Goal: Task Accomplishment & Management: Use online tool/utility

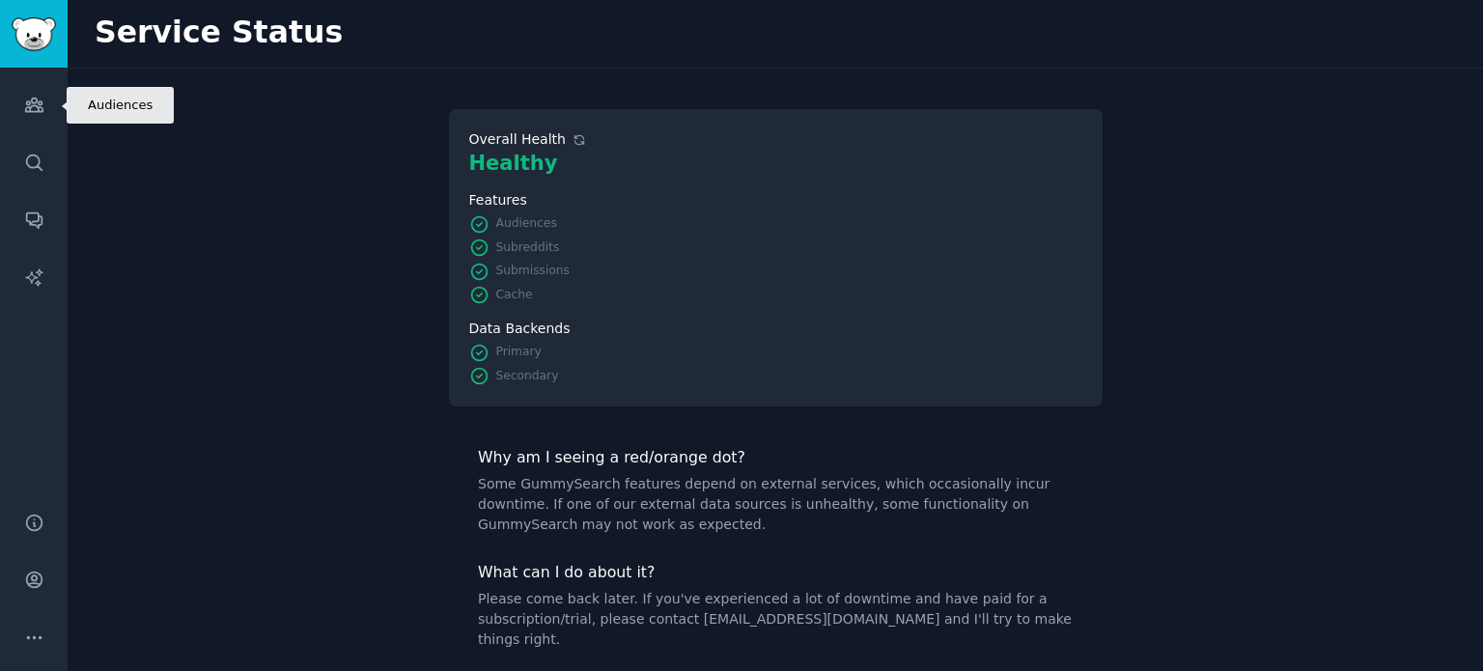
scroll to position [12, 0]
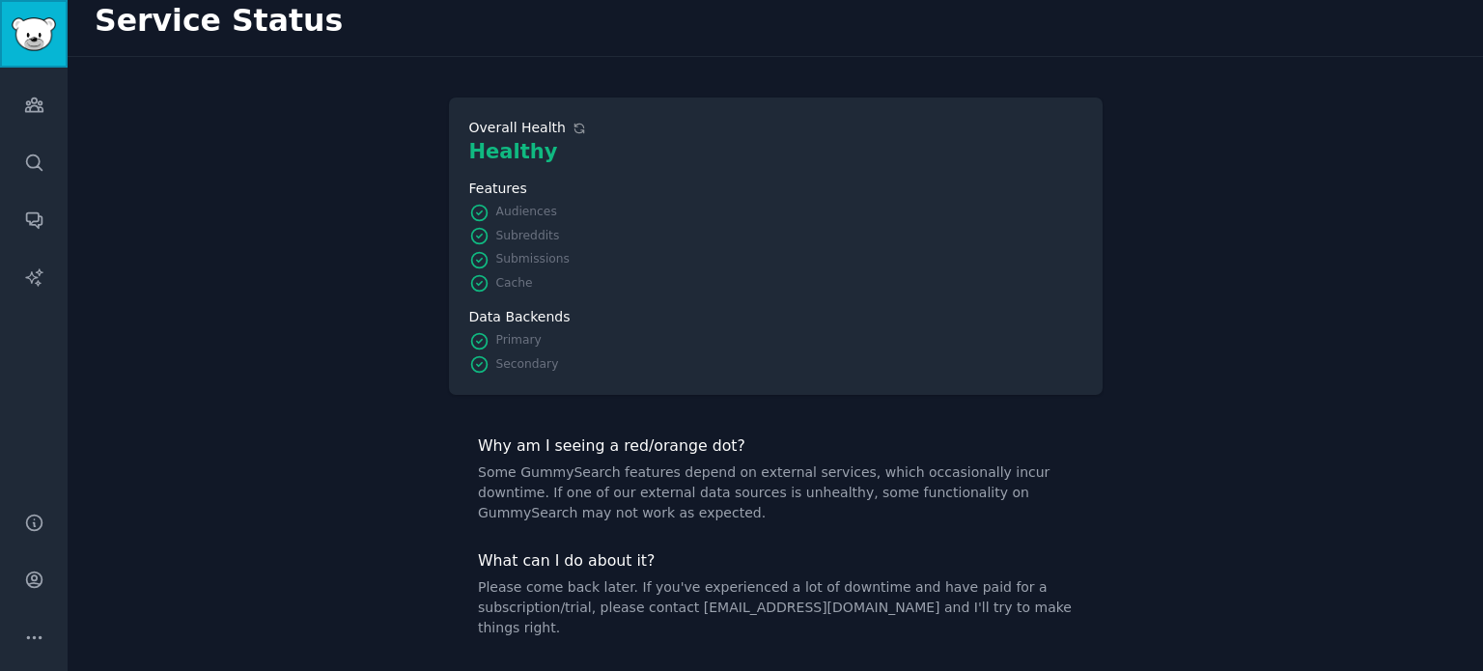
click at [31, 44] on img "Sidebar" at bounding box center [34, 34] width 44 height 34
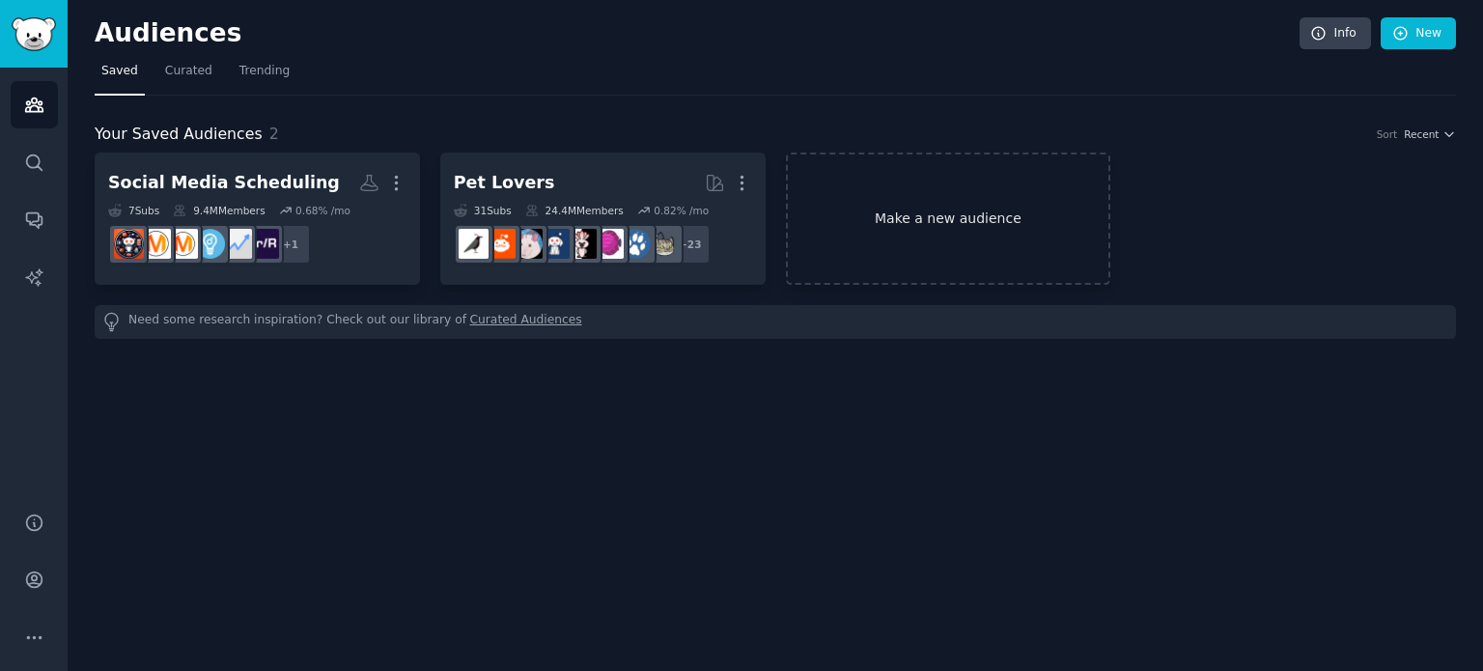
click at [958, 212] on link "Make a new audience" at bounding box center [948, 219] width 325 height 132
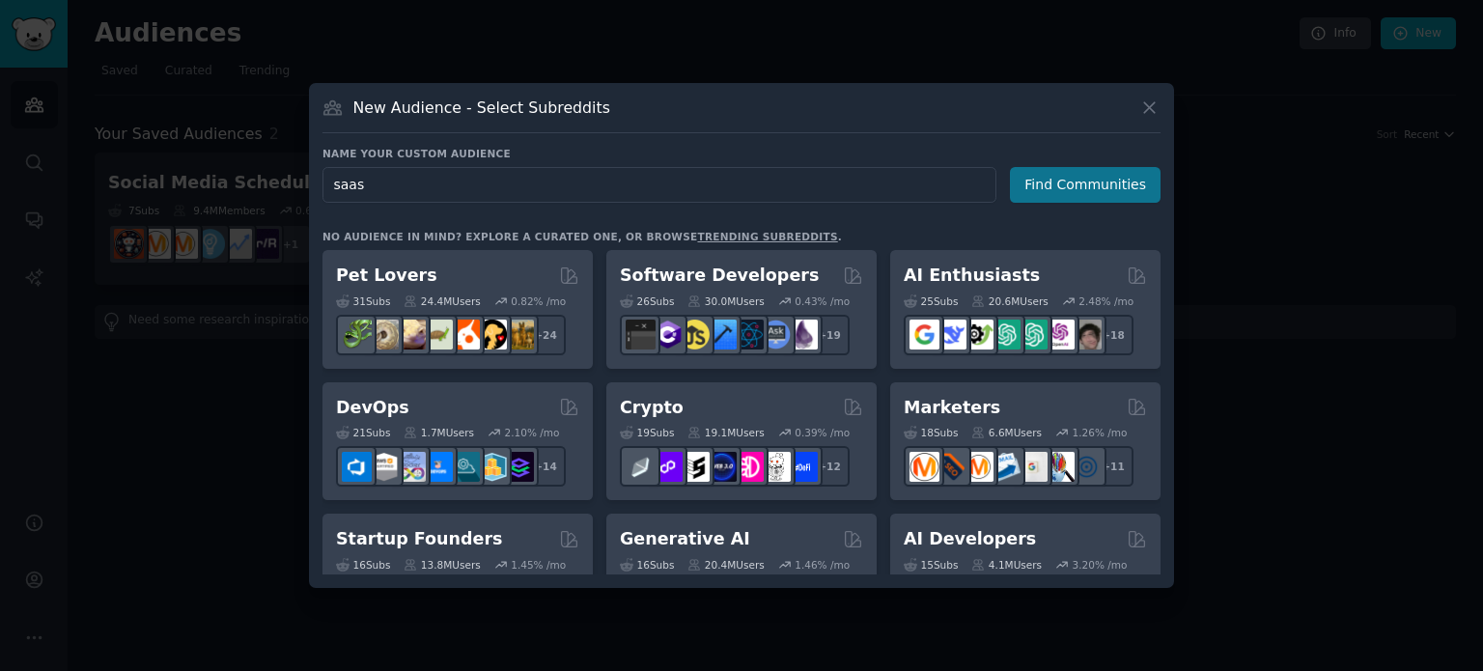
type input "saas"
click at [1060, 192] on button "Find Communities" at bounding box center [1085, 185] width 151 height 36
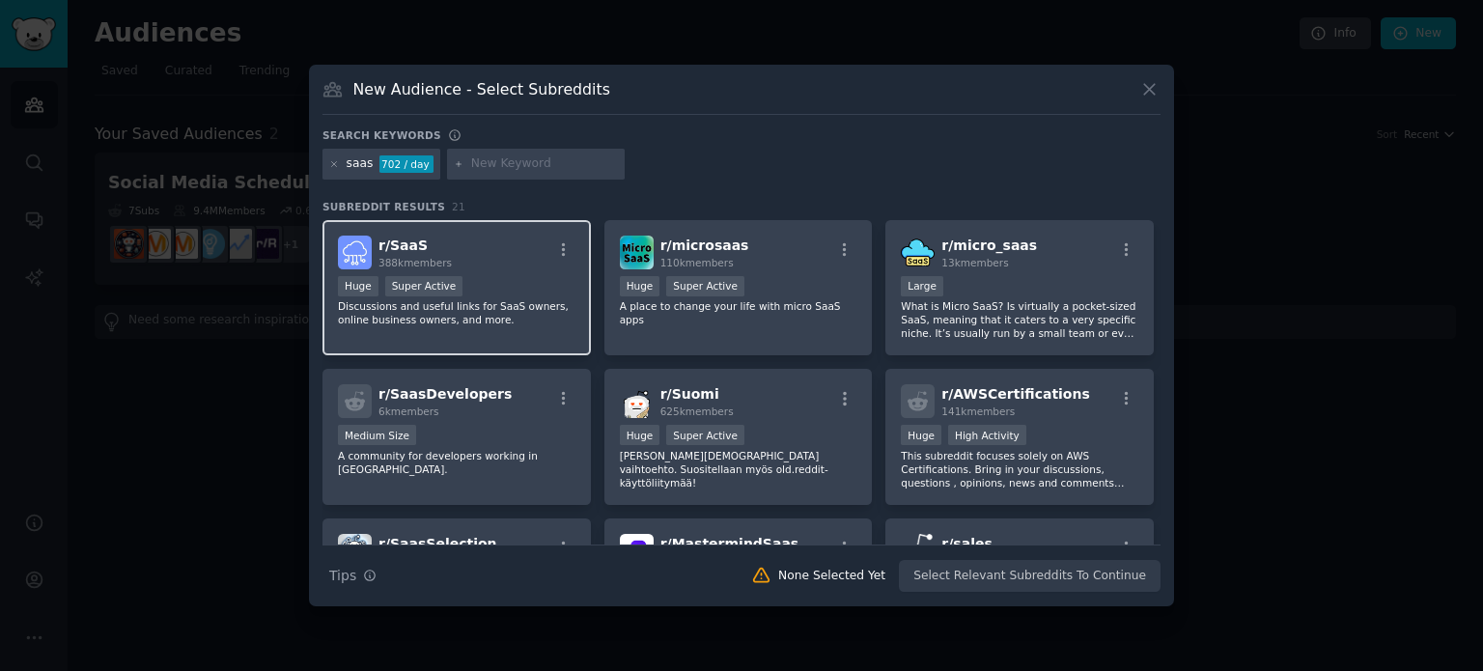
click at [540, 250] on div "r/ SaaS 388k members" at bounding box center [457, 253] width 238 height 34
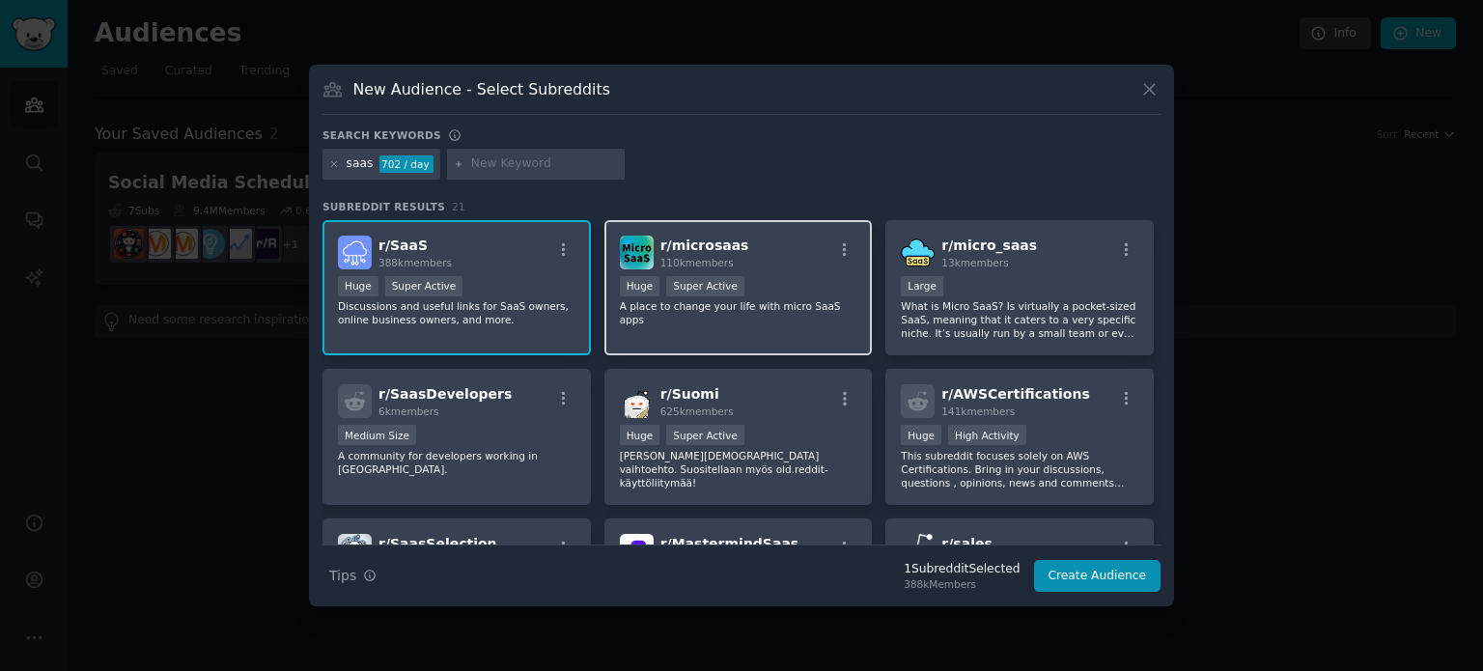
click at [799, 256] on div "r/ microsaas 110k members" at bounding box center [739, 253] width 238 height 34
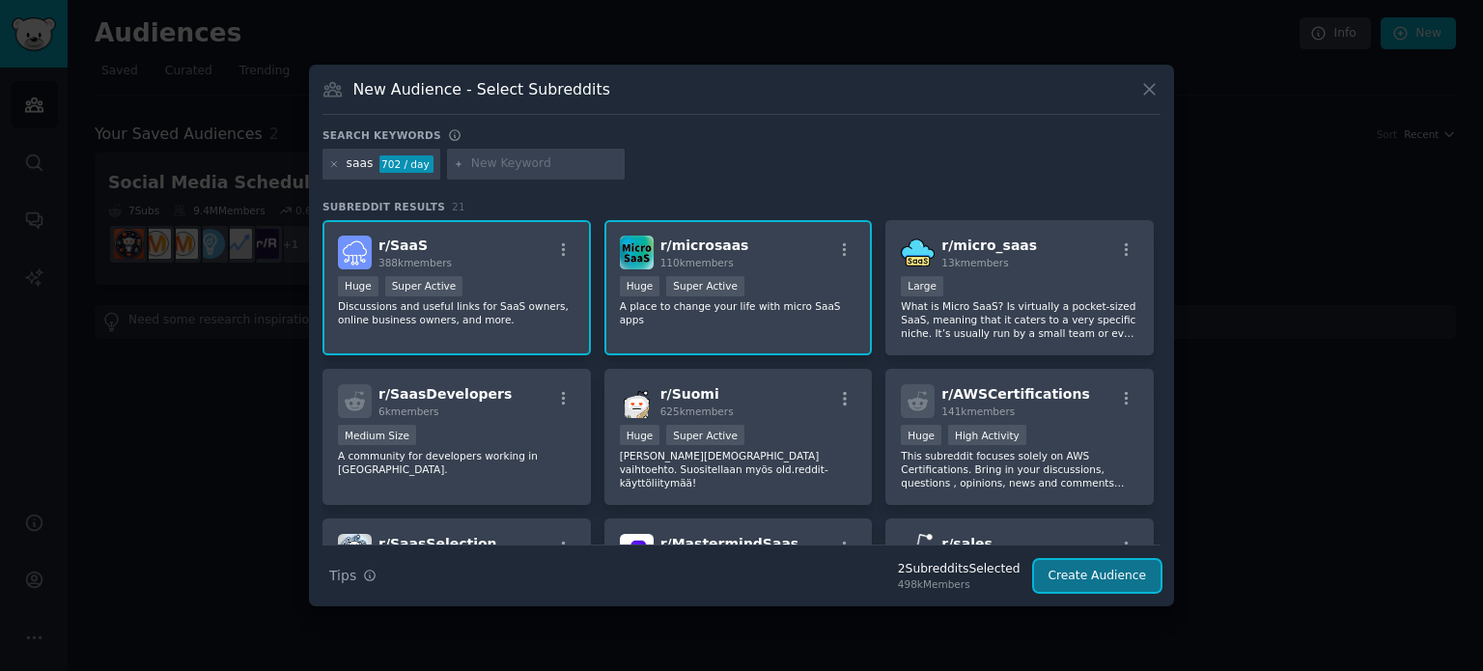
click at [1097, 574] on button "Create Audience" at bounding box center [1097, 576] width 127 height 33
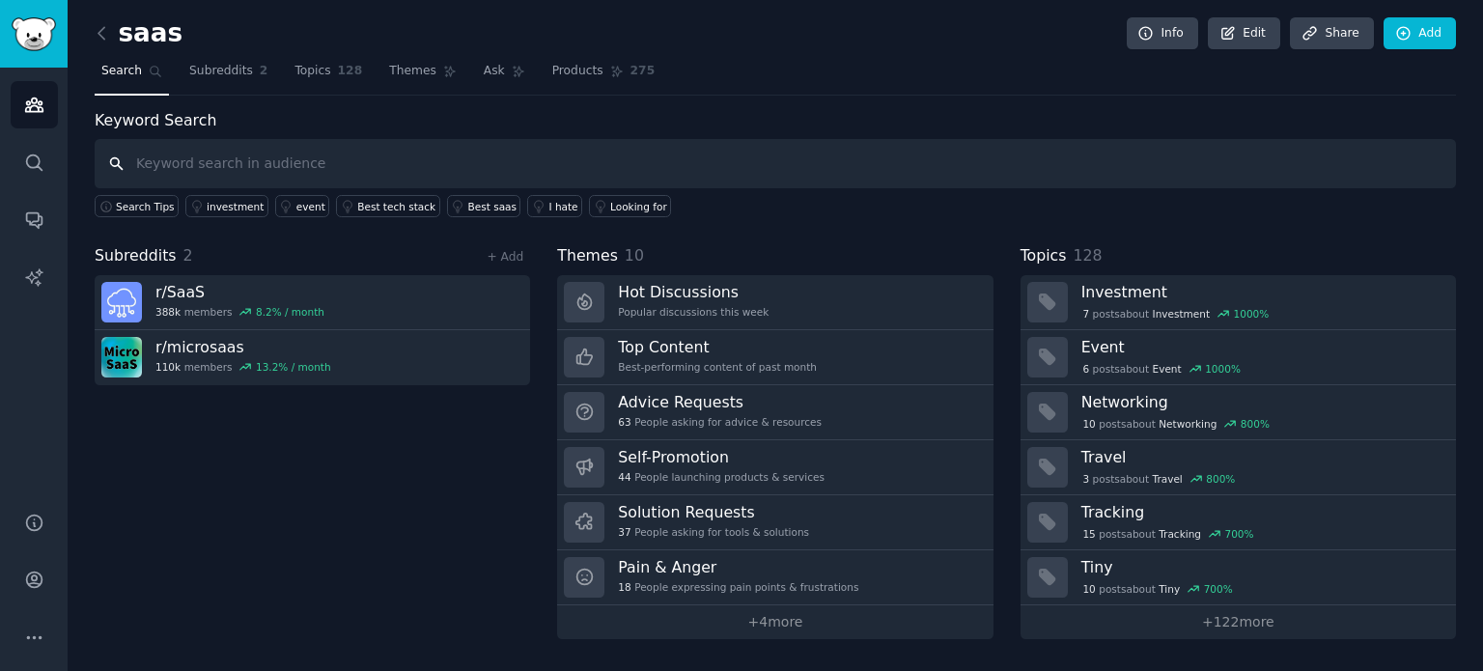
click at [351, 161] on input "text" at bounding box center [775, 163] width 1361 height 49
type input "gummysearch is expensive"
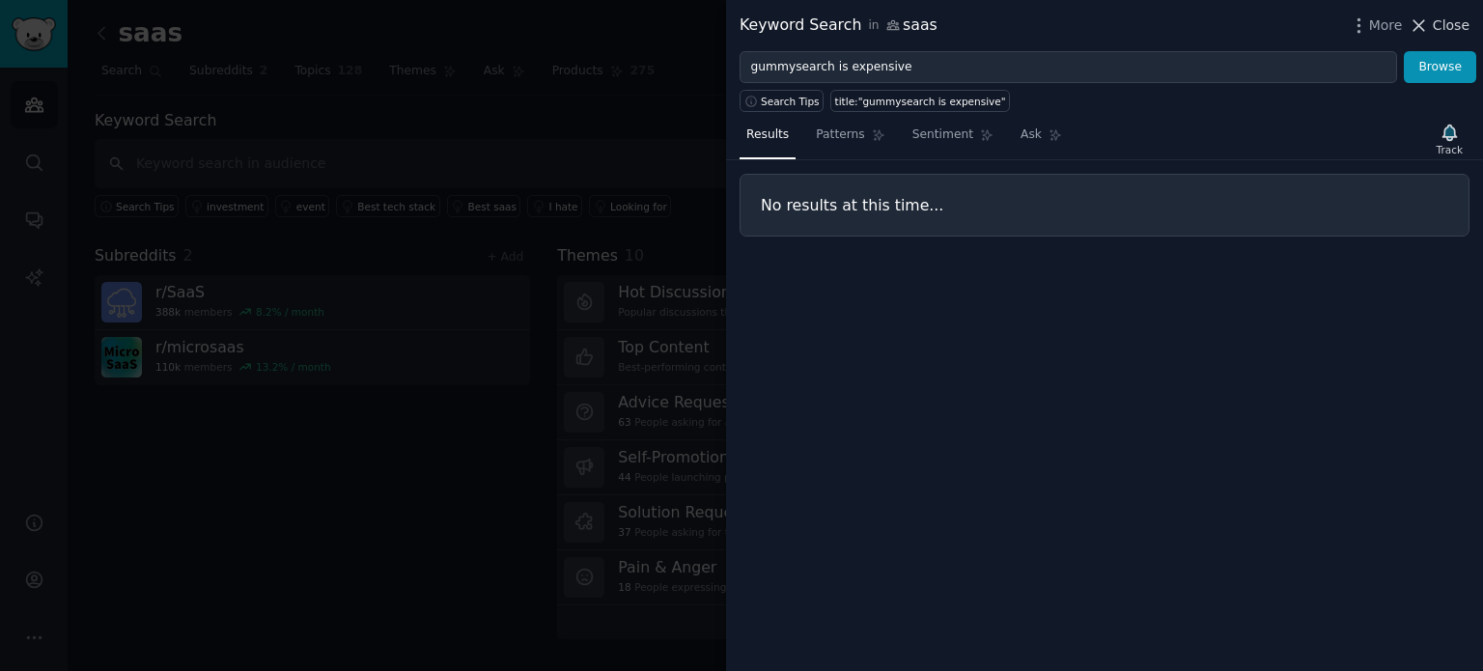
click at [1428, 25] on icon at bounding box center [1419, 25] width 20 height 20
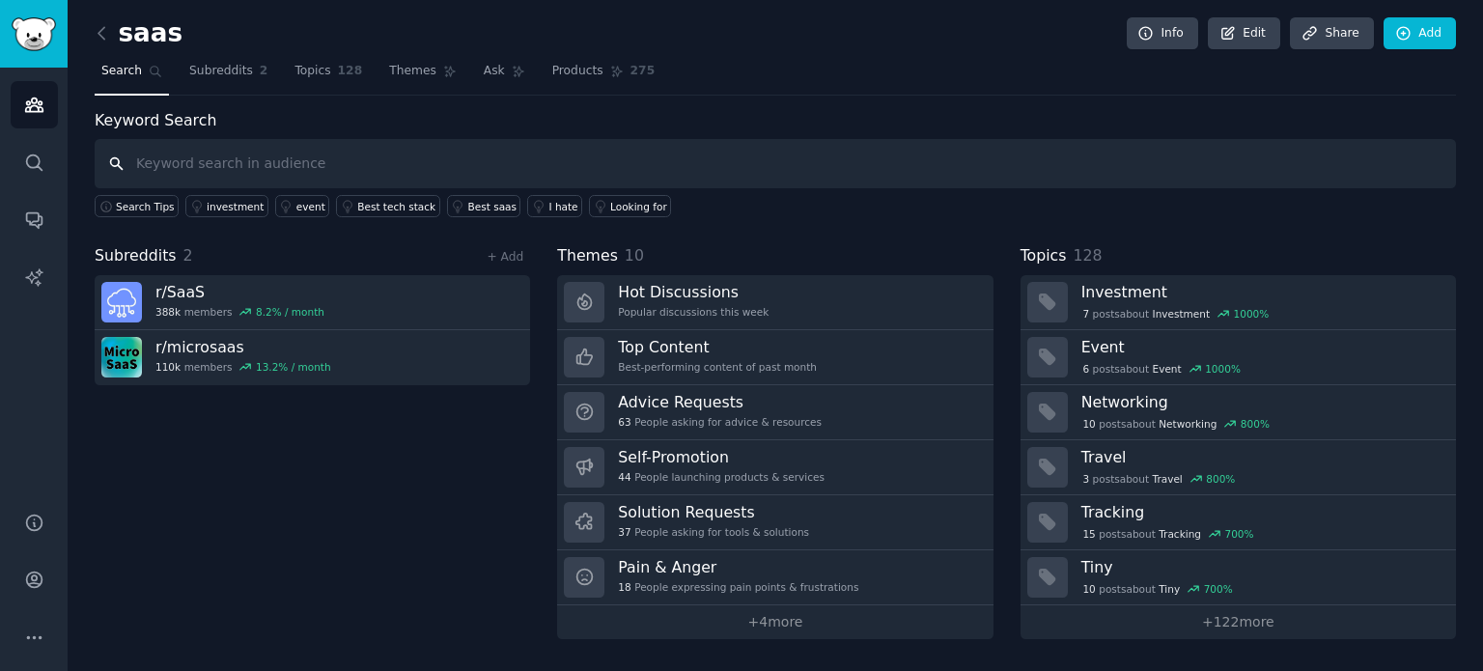
click at [697, 168] on input "text" at bounding box center [775, 163] width 1361 height 49
type input "gummysearch"
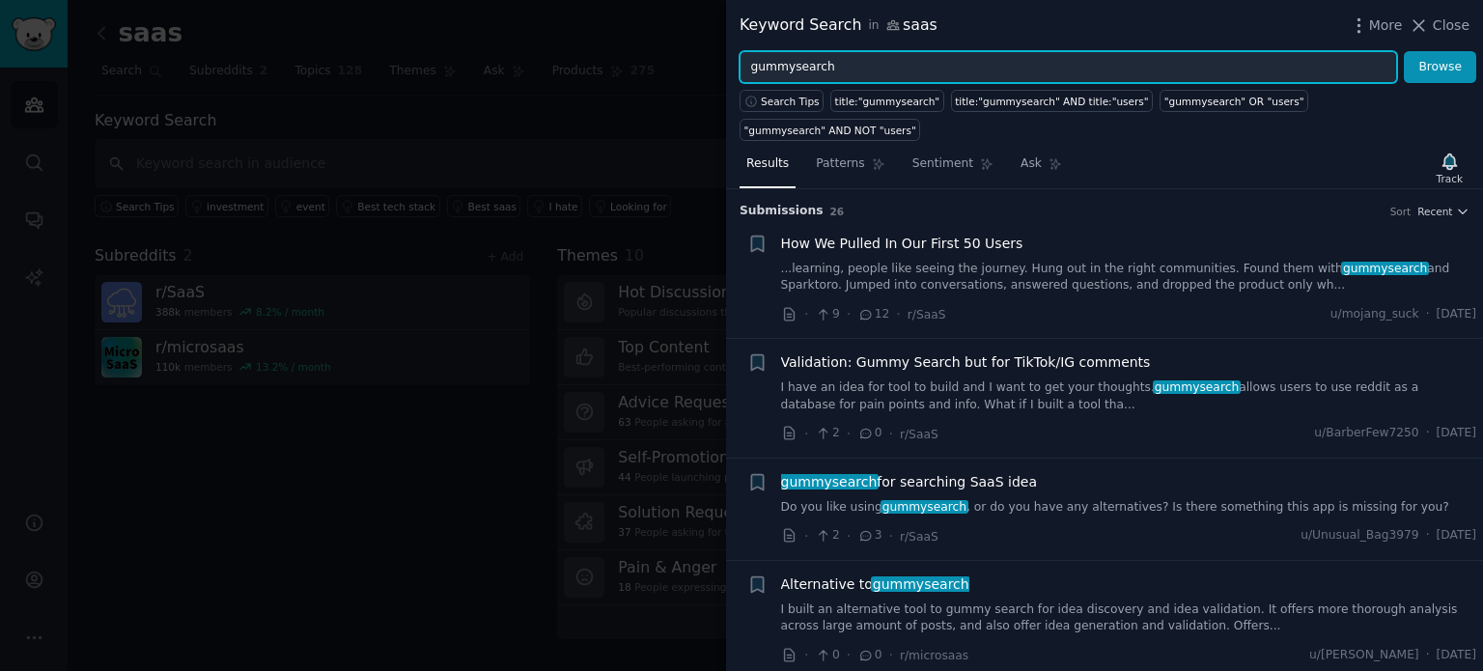
drag, startPoint x: 865, startPoint y: 65, endPoint x: 716, endPoint y: 65, distance: 148.7
click at [716, 65] on div "Keyword Search in saas More Close gummysearch Browse Search Tips title:"gummyse…" at bounding box center [741, 335] width 1483 height 671
click at [857, 64] on input "gummysearch" at bounding box center [1069, 67] width 658 height 33
type input "gummysearch expensive"
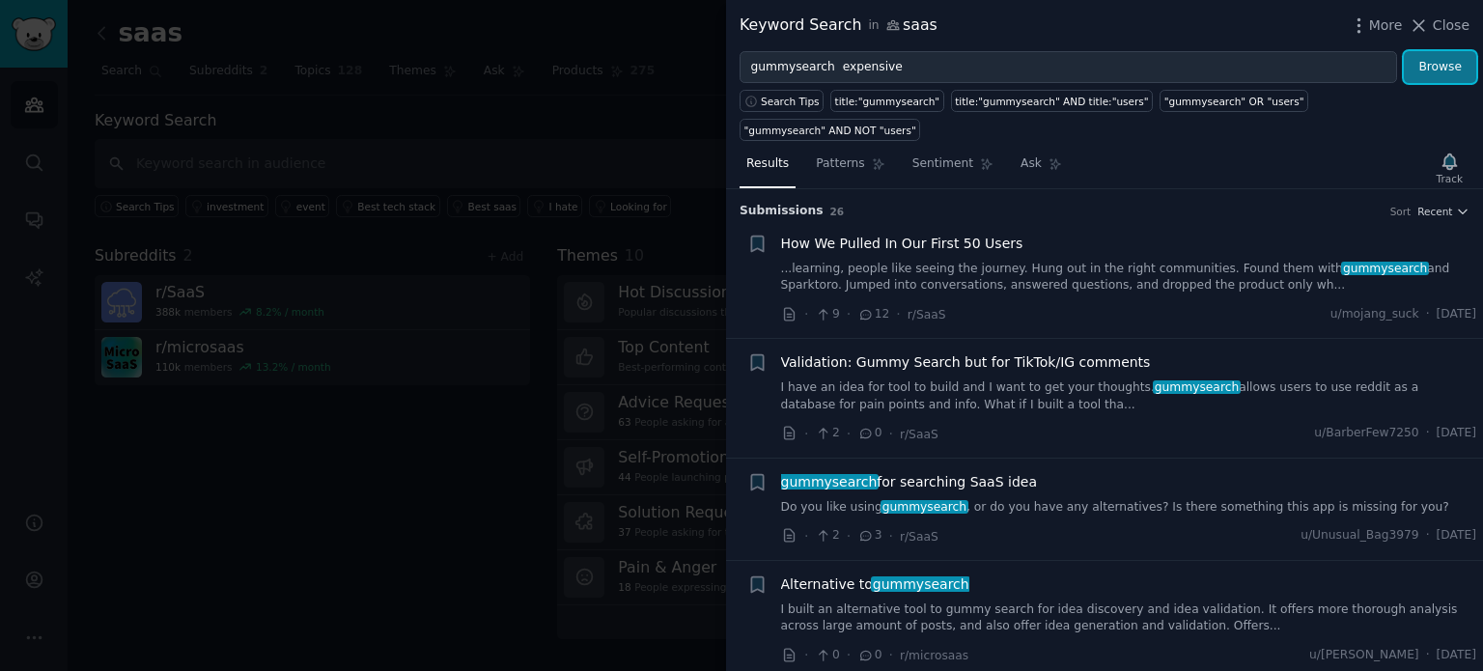
click at [1425, 68] on button "Browse" at bounding box center [1440, 67] width 72 height 33
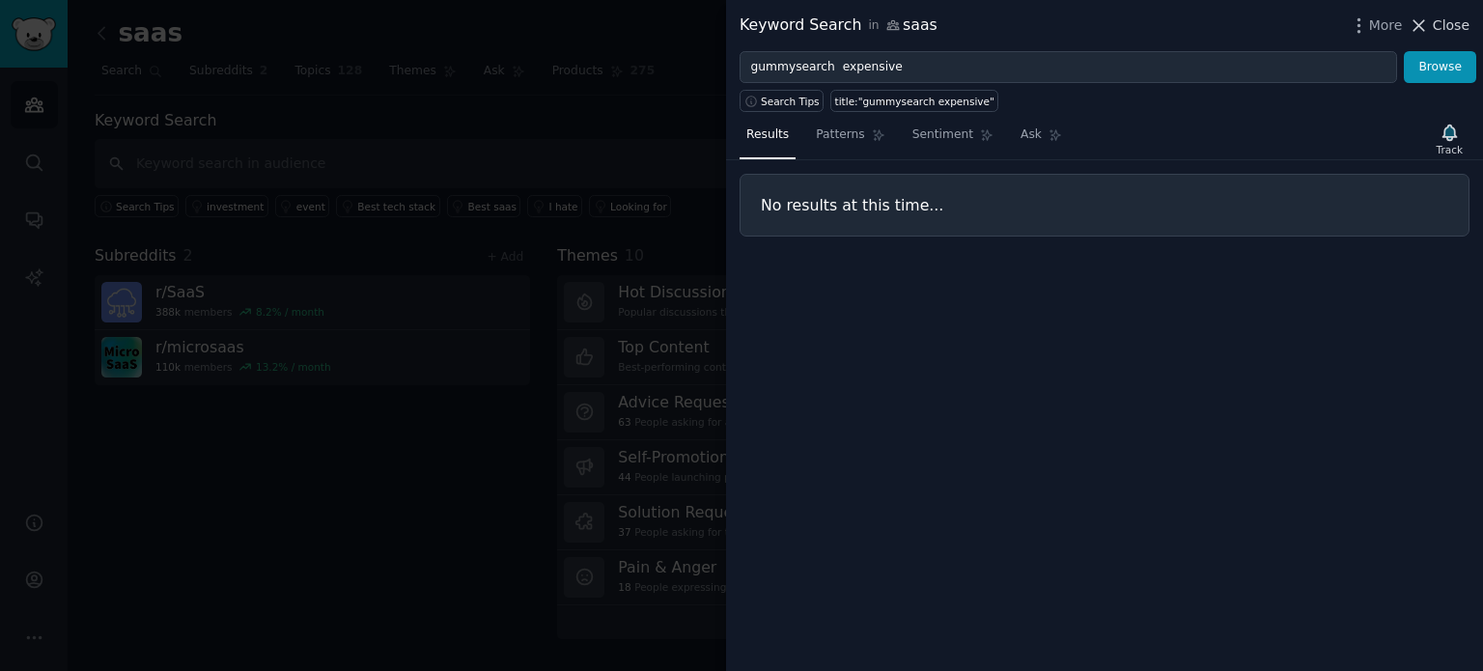
click at [1429, 23] on icon at bounding box center [1419, 25] width 20 height 20
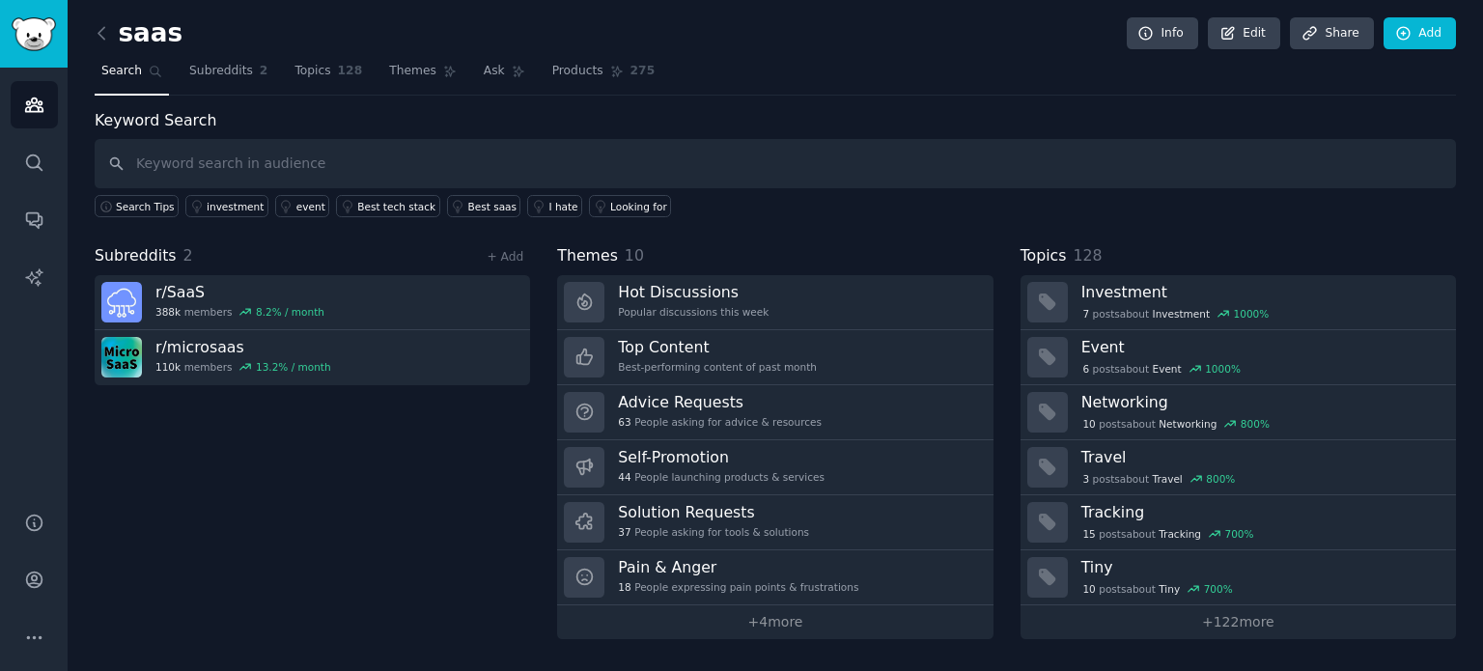
click at [861, 120] on div "Keyword Search Search Tips investment event Best tech stack Best saas I hate Lo…" at bounding box center [775, 163] width 1361 height 109
click at [852, 112] on div "Keyword Search Search Tips investment event Best tech stack Best saas I hate Lo…" at bounding box center [775, 163] width 1361 height 109
